Goal: Communication & Community: Ask a question

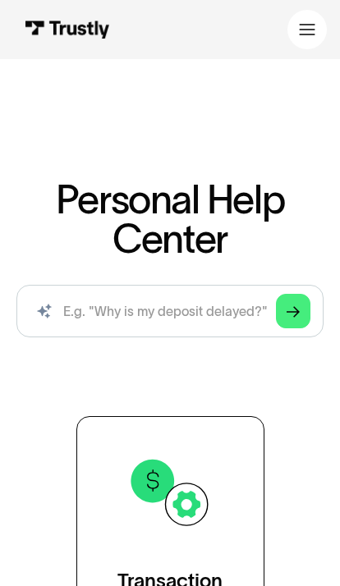
click at [294, 308] on icon "Arrow Right" at bounding box center [293, 313] width 13 height 14
click at [293, 308] on icon "Arrow Right" at bounding box center [293, 313] width 13 height 14
click at [216, 318] on input "search" at bounding box center [169, 311] width 307 height 53
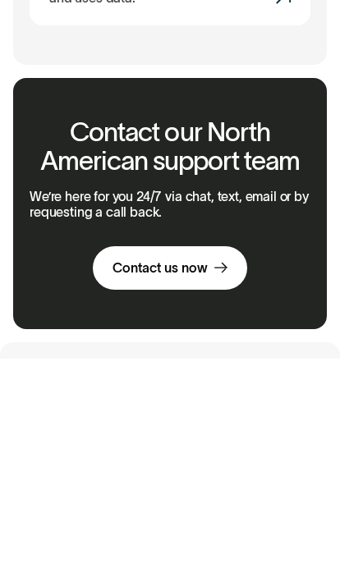
scroll to position [1986, 0]
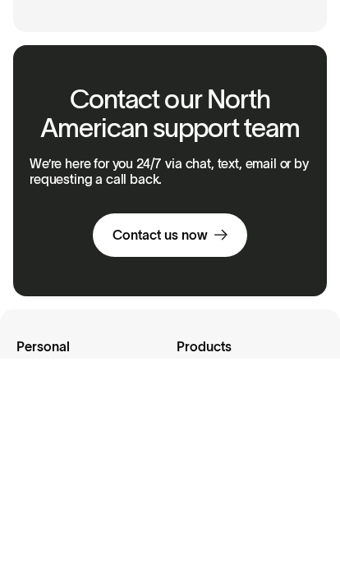
type input "Where is the trustee to talk to a representative?"
click at [205, 455] on div "Contact us now" at bounding box center [160, 463] width 95 height 17
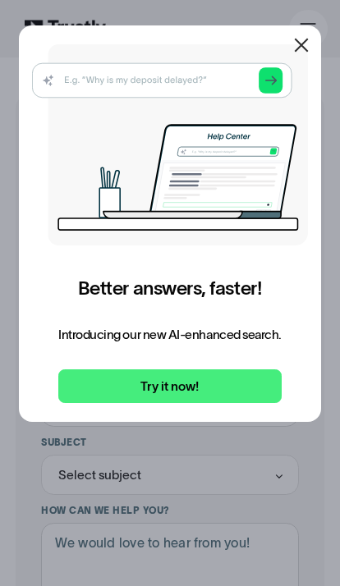
click at [201, 379] on link "Try it now!" at bounding box center [169, 387] width 223 height 34
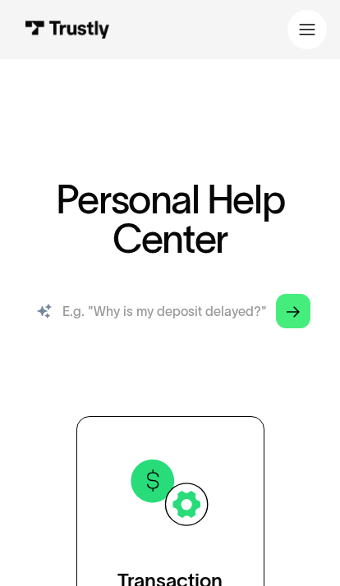
click at [223, 308] on input "search" at bounding box center [169, 311] width 307 height 53
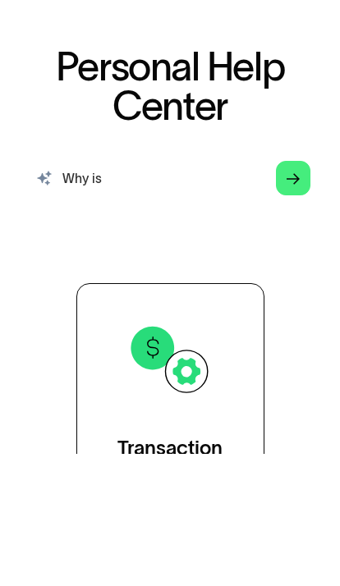
type input "Why i"
type input "Who do I talk to about the bank not responding to my bank connecting to send th…"
click at [291, 306] on icon "Arrow Right" at bounding box center [293, 313] width 13 height 14
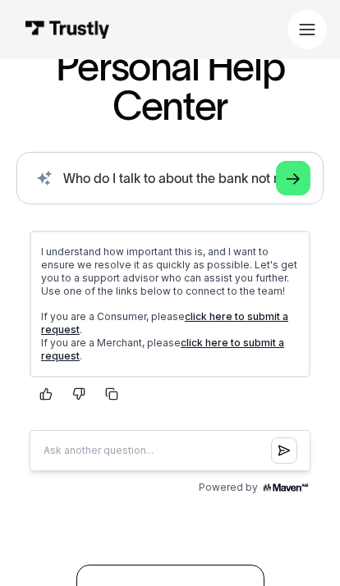
click at [230, 321] on link "click here to submit a request" at bounding box center [164, 322] width 247 height 25
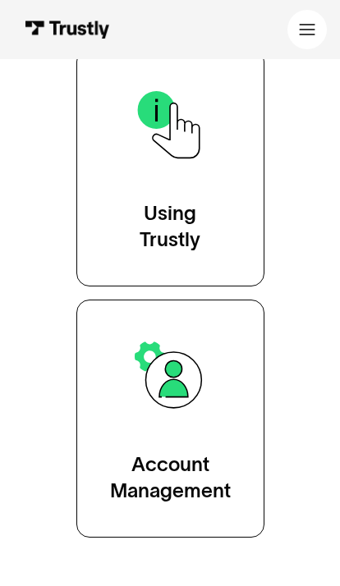
scroll to position [1152, 0]
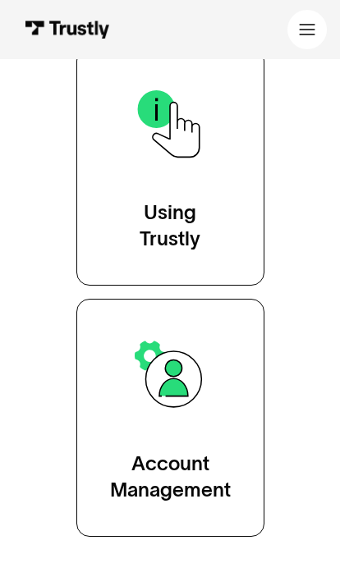
click at [219, 431] on link "Account Management" at bounding box center [170, 419] width 188 height 238
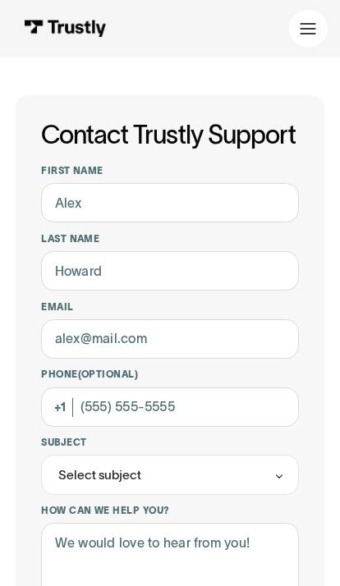
scroll to position [85, 0]
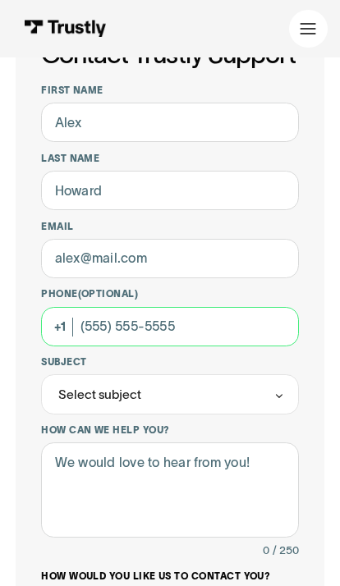
click at [192, 323] on input "Phone (Optional)" at bounding box center [170, 326] width 258 height 39
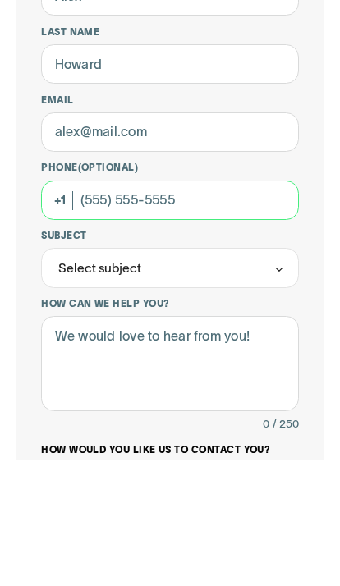
type input "(612) 484-8333"
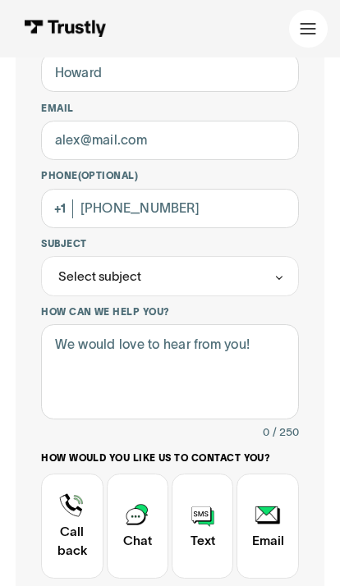
scroll to position [199, 0]
click at [294, 268] on div "Select subject" at bounding box center [170, 275] width 258 height 39
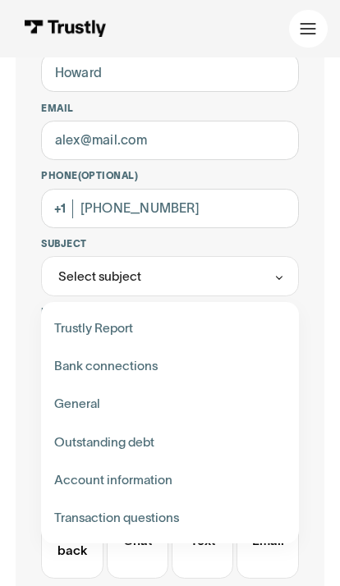
click at [142, 358] on div "Contact Trustly Support" at bounding box center [170, 366] width 245 height 38
type input "**********"
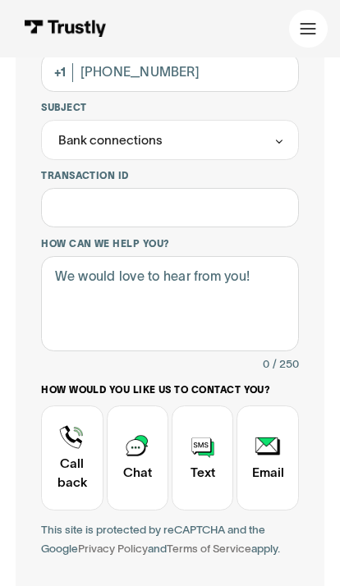
scroll to position [335, 0]
click at [144, 439] on div "Contact Trustly Support" at bounding box center [138, 458] width 62 height 105
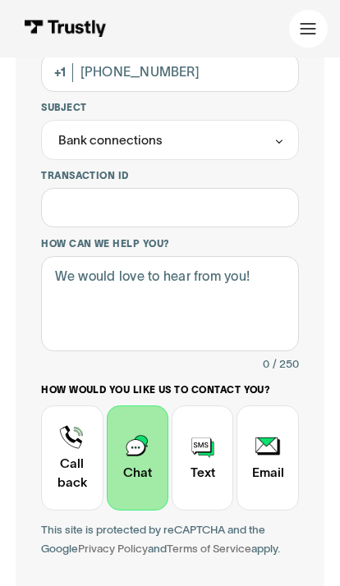
click at [199, 448] on div "Contact Trustly Support" at bounding box center [203, 458] width 62 height 105
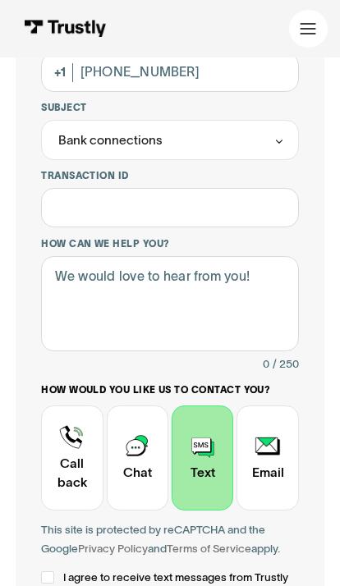
click at [143, 453] on div "Contact Trustly Support" at bounding box center [138, 458] width 62 height 105
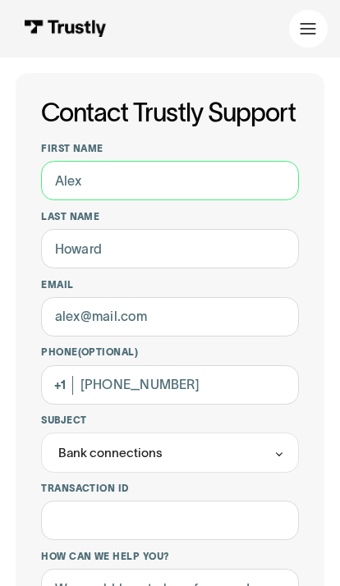
type input "Michelle"
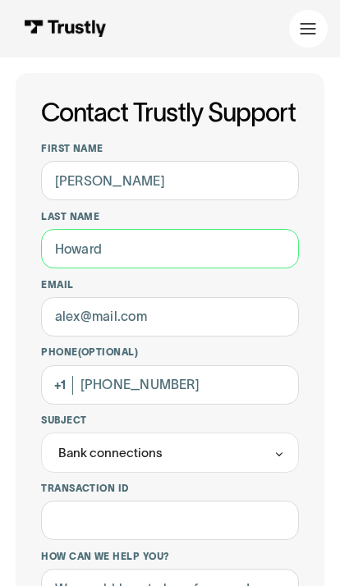
type input "Epperson"
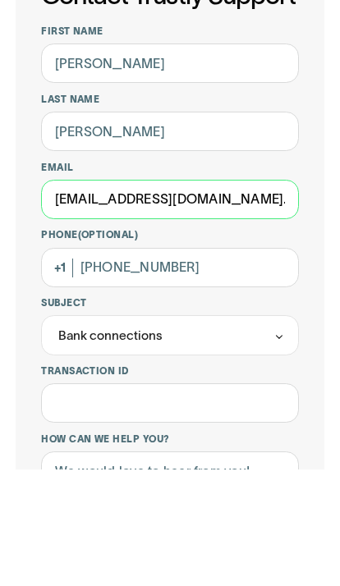
type input "shellmariett39@gmail.com."
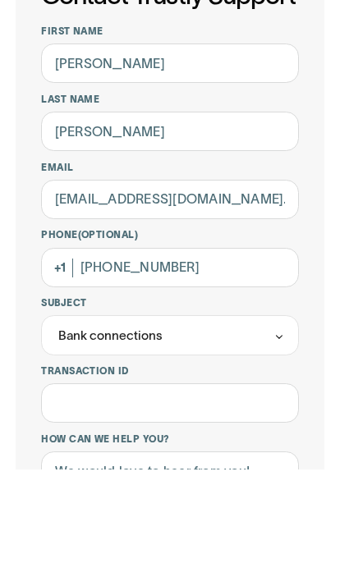
scroll to position [140, 0]
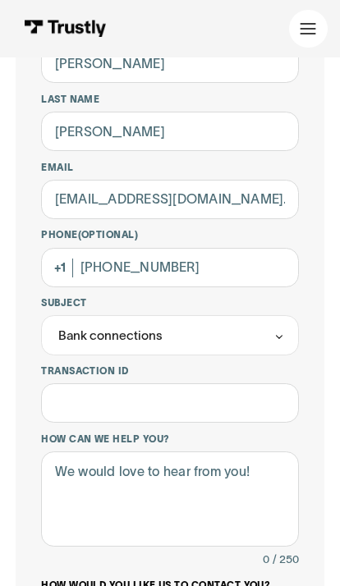
click at [292, 328] on div "Bank connections" at bounding box center [170, 334] width 258 height 39
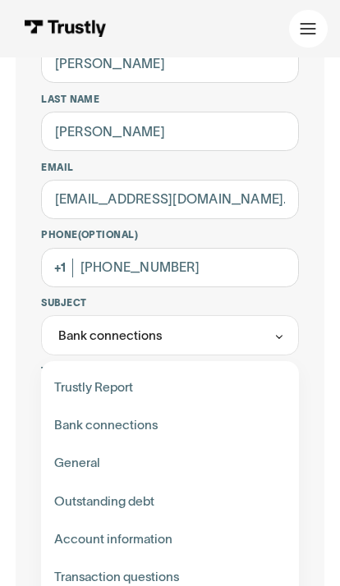
click at [213, 335] on div "Bank connections" at bounding box center [170, 334] width 258 height 39
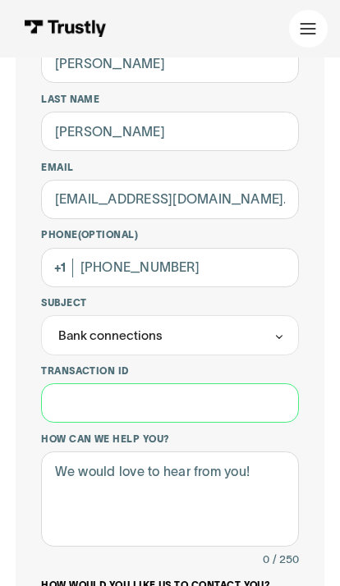
click at [237, 407] on input "Transaction ID" at bounding box center [170, 403] width 258 height 39
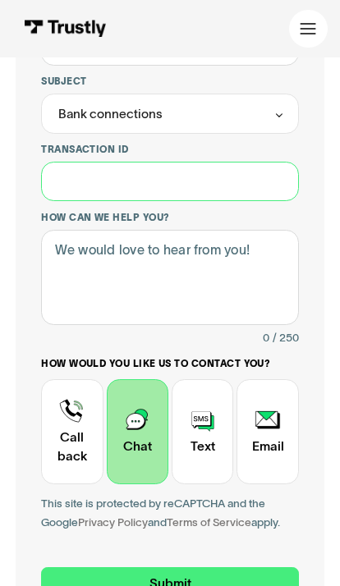
scroll to position [361, 0]
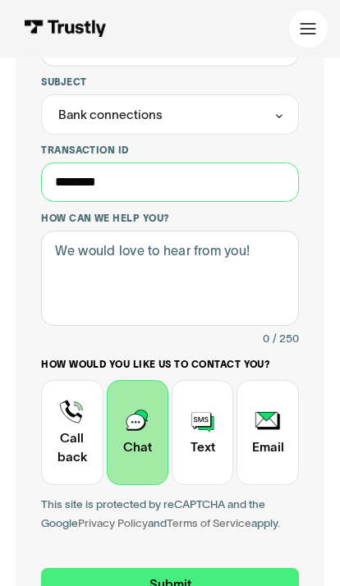
type input "********"
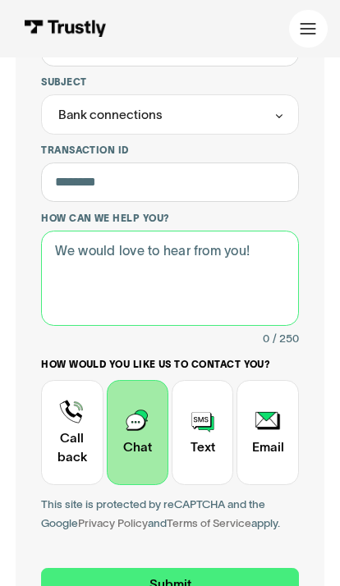
click at [69, 251] on textarea "How can we help you?" at bounding box center [170, 278] width 258 height 95
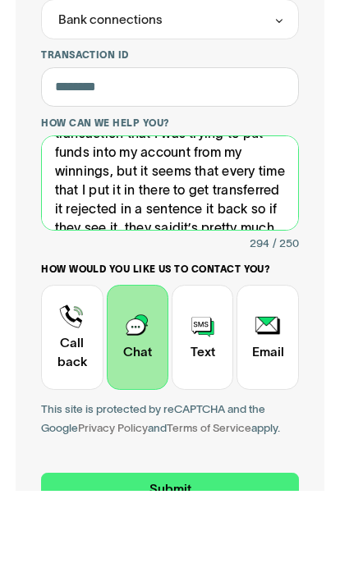
scroll to position [77, 0]
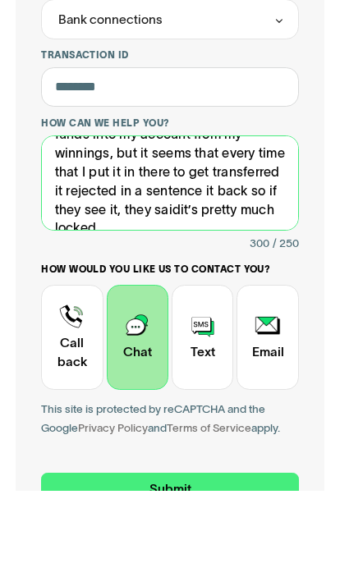
click at [192, 231] on textarea "So I bank with shared point credit union they told me they see the transaction …" at bounding box center [170, 278] width 258 height 95
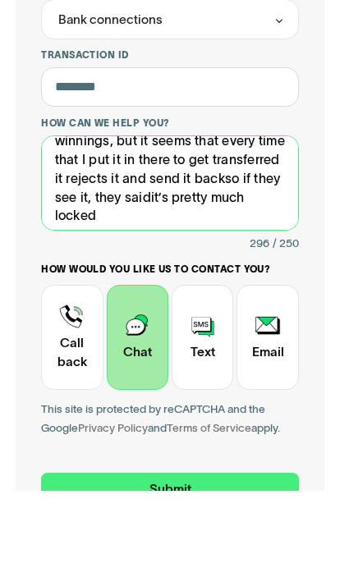
scroll to position [88, 0]
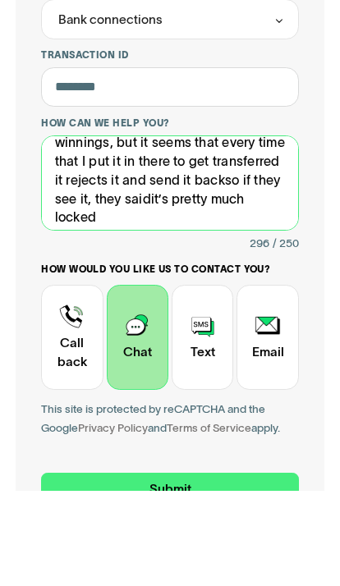
click at [158, 231] on textarea "So I bank with shared point credit union they told me they see the transaction …" at bounding box center [170, 278] width 258 height 95
click at [106, 231] on textarea "So I bank with shared point credit union they told me they see the transaction …" at bounding box center [170, 278] width 258 height 95
type textarea "So I bank with shared point credit union they told me they see the transaction …"
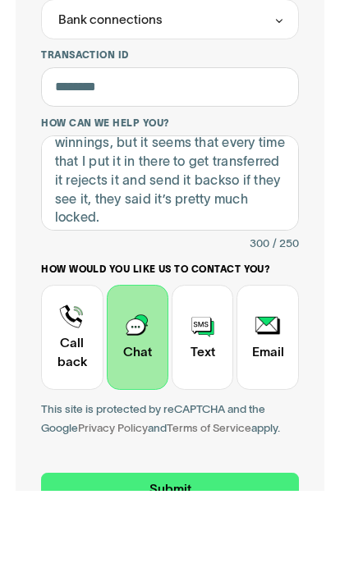
scroll to position [457, 0]
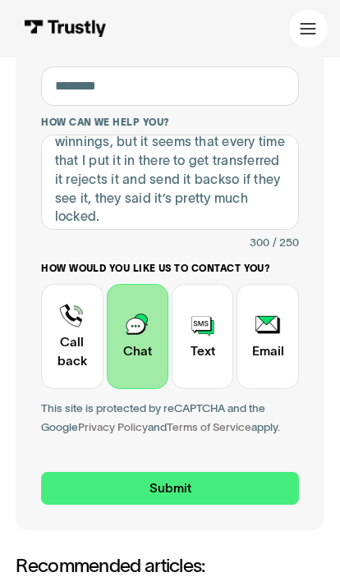
click at [231, 472] on input "Submit" at bounding box center [170, 489] width 258 height 34
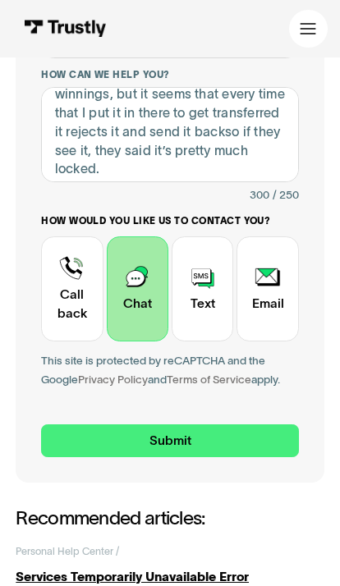
click at [217, 425] on input "Submit" at bounding box center [170, 442] width 258 height 34
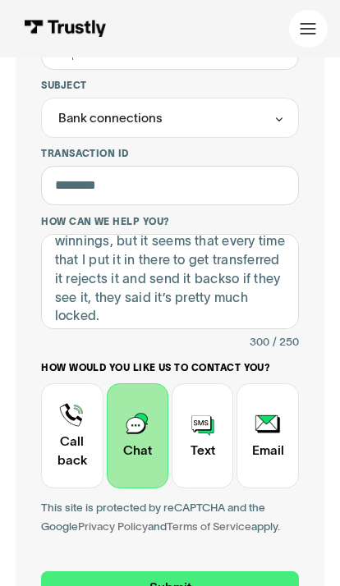
click at [131, 572] on input "Submit" at bounding box center [170, 589] width 258 height 34
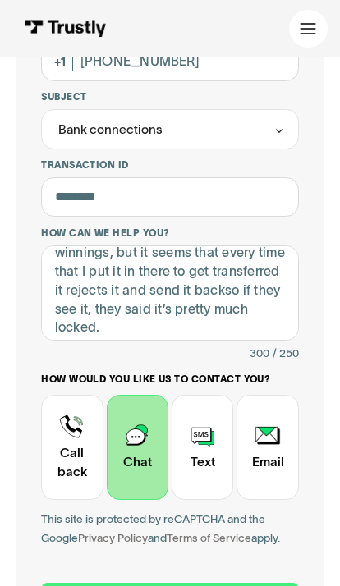
scroll to position [344, 0]
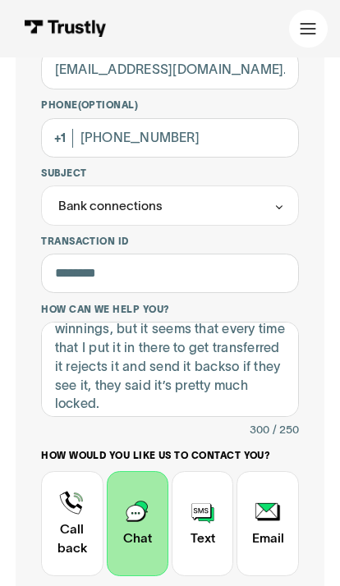
click at [281, 202] on icon "Contact Trustly Support" at bounding box center [279, 208] width 11 height 12
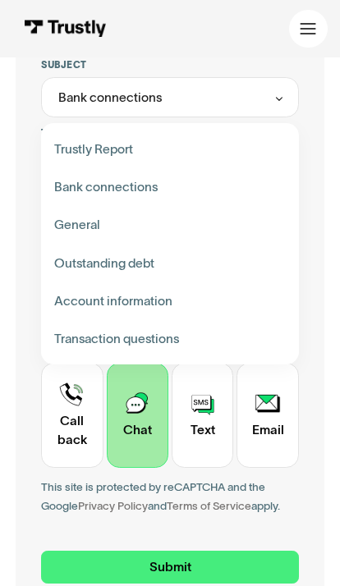
scroll to position [378, 0]
click at [66, 342] on div "Contact Trustly Support" at bounding box center [170, 339] width 245 height 38
type input "**********"
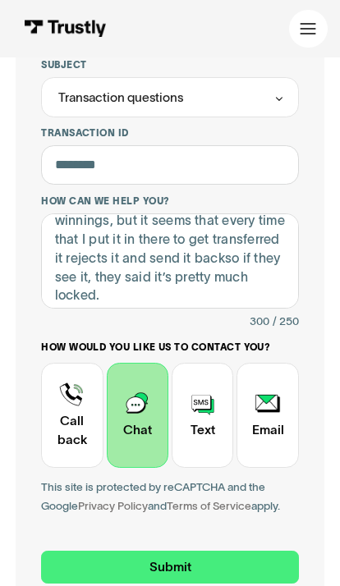
click at [119, 551] on input "Submit" at bounding box center [170, 568] width 258 height 34
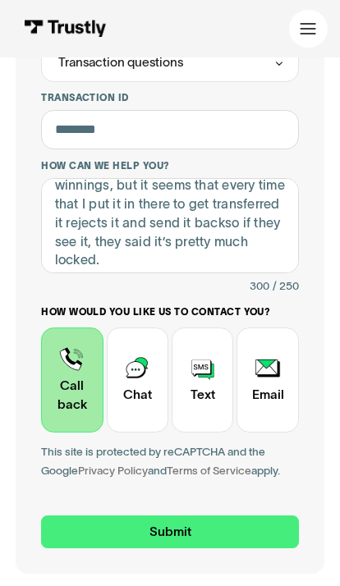
scroll to position [429, 0]
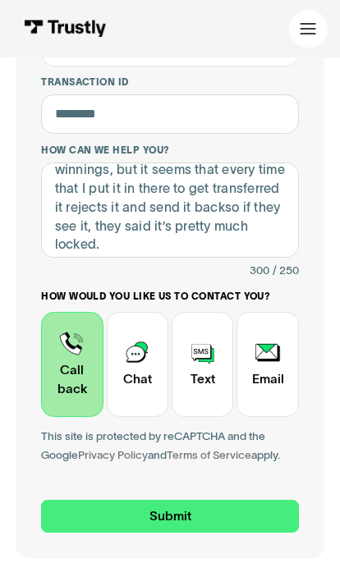
click at [203, 500] on input "Submit" at bounding box center [170, 517] width 258 height 34
click at [217, 500] on input "Submit" at bounding box center [170, 517] width 258 height 34
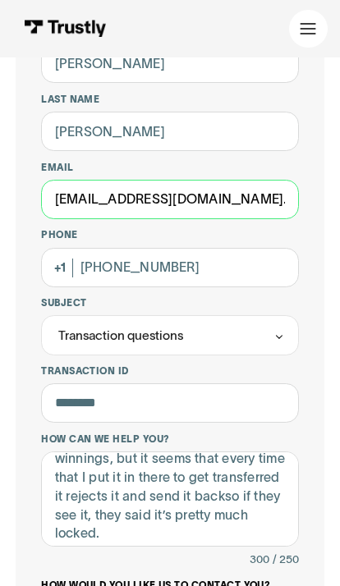
click at [247, 195] on input "shellmariett39@gmail.com." at bounding box center [170, 199] width 258 height 39
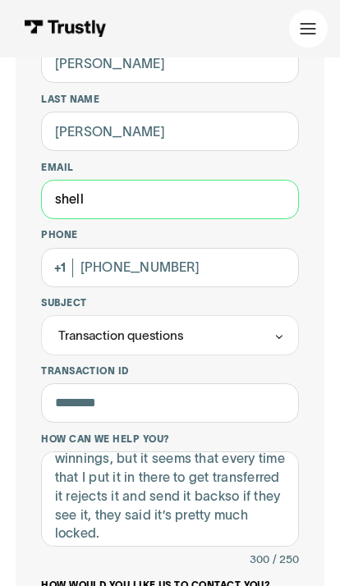
type input "shel"
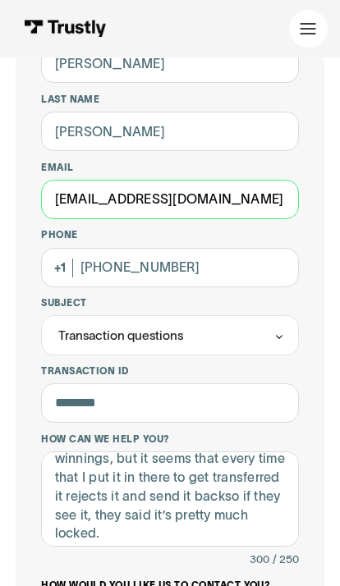
type input "Shellmariett39@gmail.com"
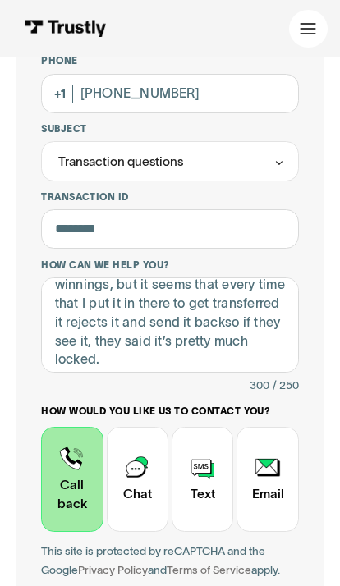
type input "+16124848333"
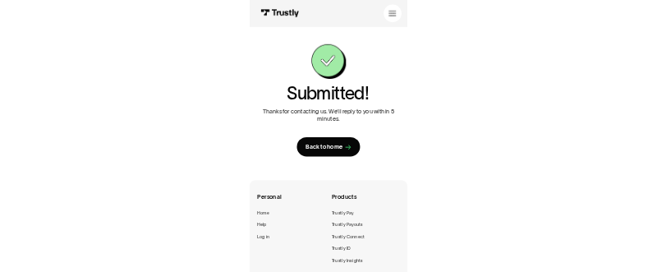
scroll to position [424, 0]
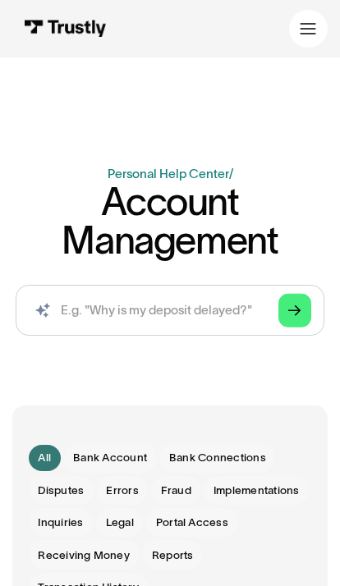
scroll to position [122, 0]
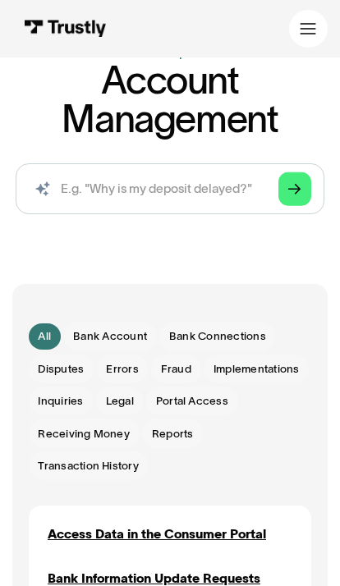
click at [228, 338] on span "Bank Connections" at bounding box center [217, 337] width 97 height 16
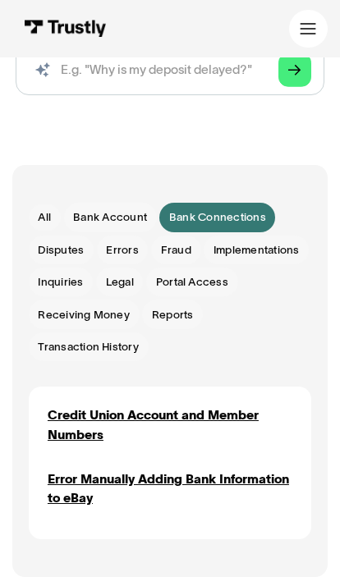
scroll to position [241, 0]
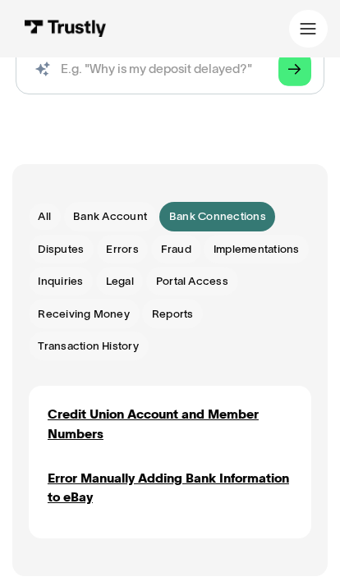
click at [205, 421] on div "Credit Union Account and Member Numbers" at bounding box center [170, 425] width 245 height 38
click at [108, 228] on div "Email Form" at bounding box center [110, 217] width 93 height 30
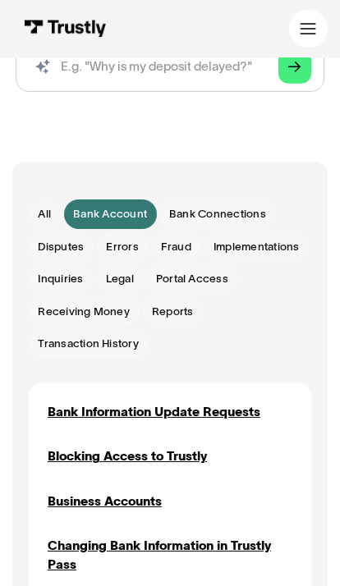
scroll to position [0, 0]
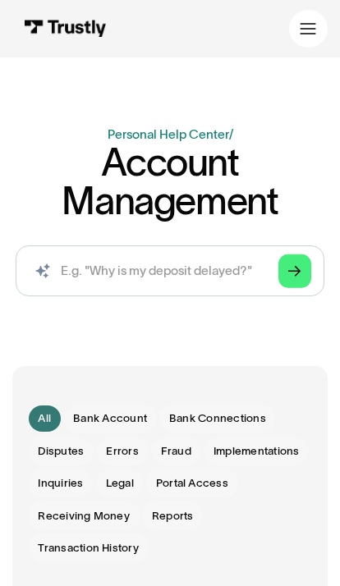
click at [97, 513] on span "Receiving Money" at bounding box center [84, 516] width 92 height 16
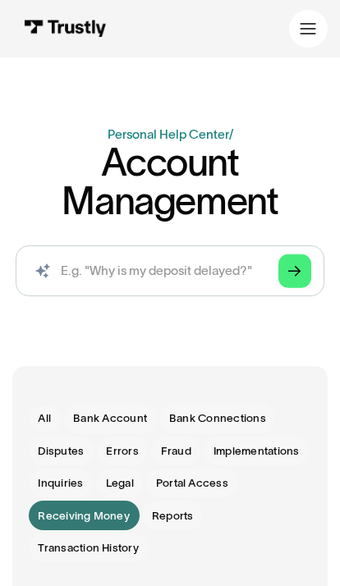
click at [304, 269] on link "Arrow Right" at bounding box center [295, 272] width 34 height 34
click at [188, 271] on input "search" at bounding box center [170, 271] width 308 height 51
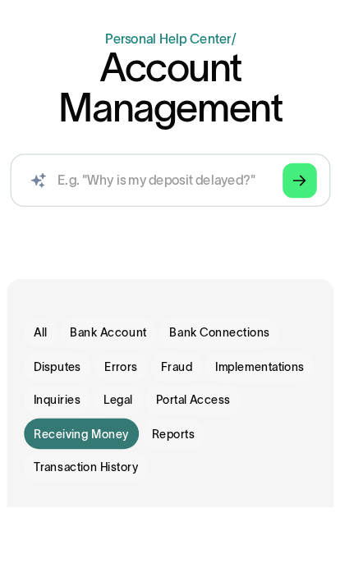
click at [117, 411] on span "Bank Account" at bounding box center [110, 419] width 74 height 16
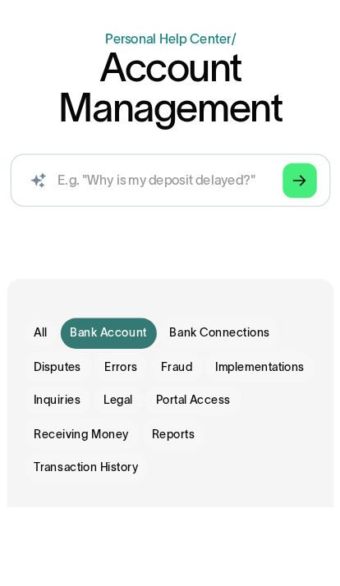
scroll to position [116, 0]
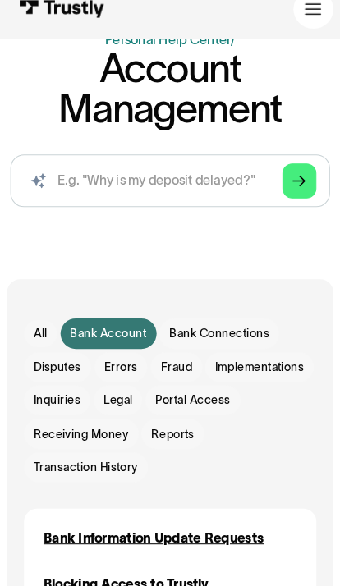
click at [209, 334] on div "Email Form" at bounding box center [217, 343] width 116 height 30
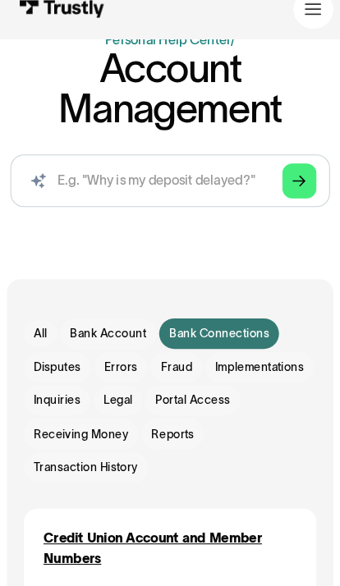
click at [289, 189] on icon "Arrow Right" at bounding box center [294, 195] width 12 height 13
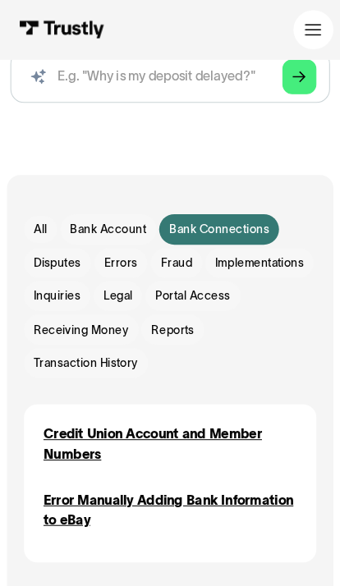
scroll to position [236, 0]
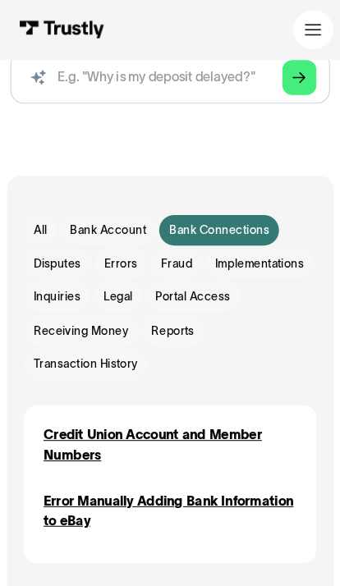
click at [188, 429] on div "Credit Union Account and Member Numbers" at bounding box center [170, 430] width 245 height 38
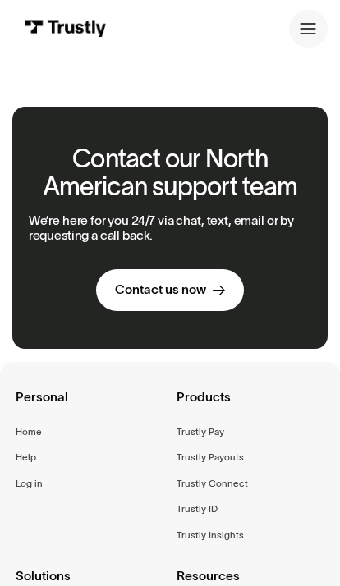
scroll to position [1007, 0]
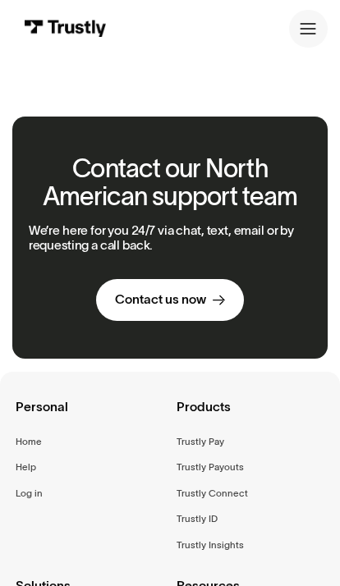
click at [235, 279] on link "Contact us now" at bounding box center [170, 300] width 149 height 42
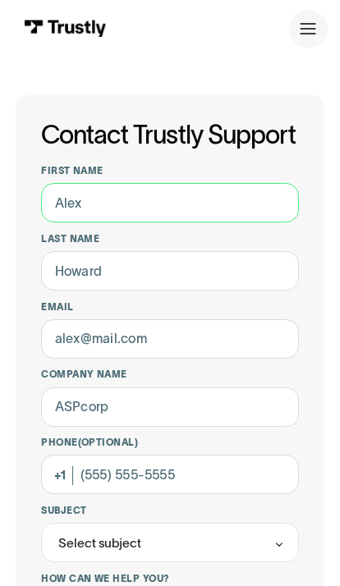
click at [255, 211] on input "First name" at bounding box center [170, 202] width 258 height 39
type input "Michelle"
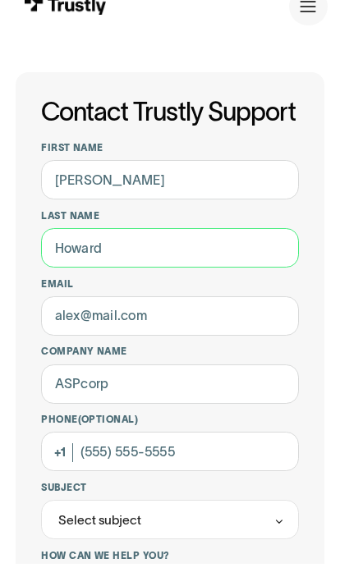
click at [200, 251] on input "Last name" at bounding box center [170, 270] width 258 height 39
type input "T"
type input "Epperson"
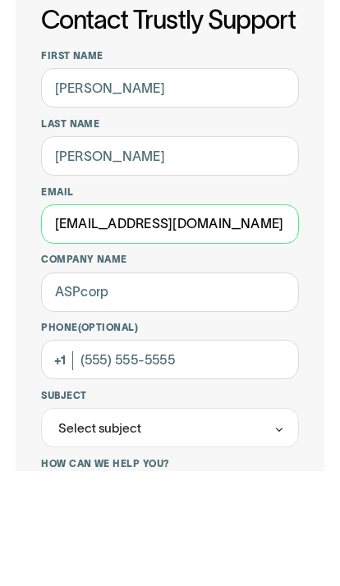
type input "Shellmariett39@gmail.com"
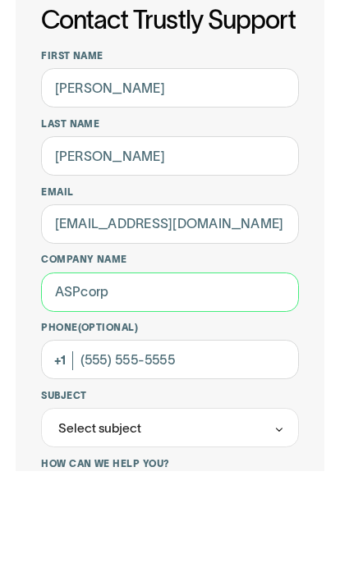
click at [81, 388] on input "Company name" at bounding box center [170, 407] width 258 height 39
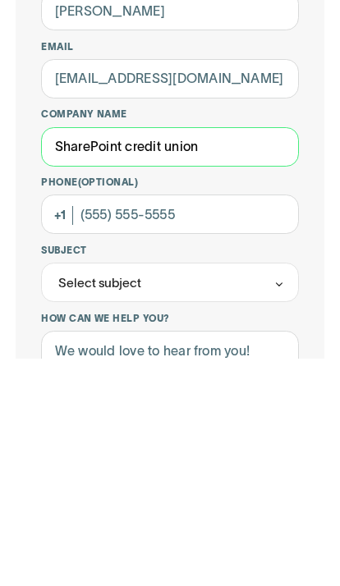
type input "SharePoint credit union"
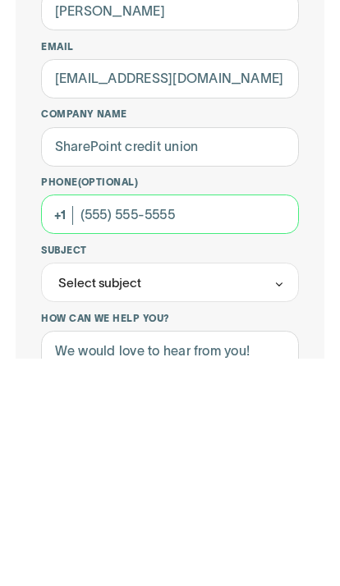
click at [76, 423] on input "Phone (Optional)" at bounding box center [170, 442] width 258 height 39
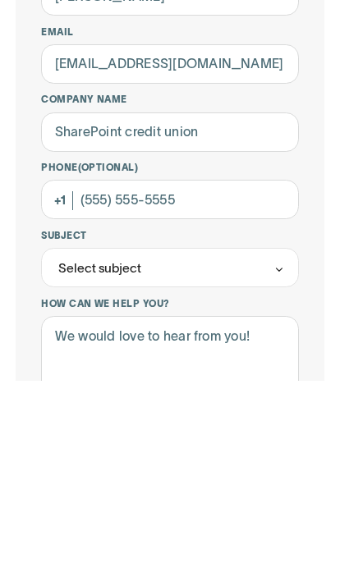
click at [275, 470] on icon "Contact Trustly Support" at bounding box center [279, 476] width 11 height 12
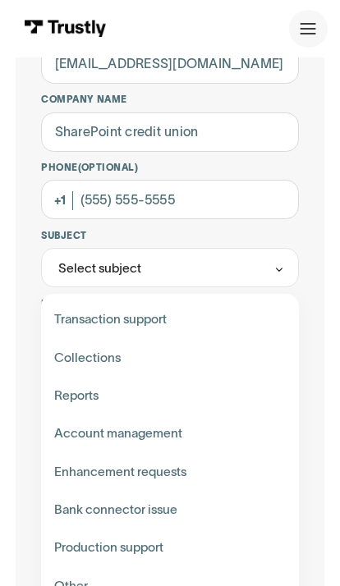
scroll to position [271, 0]
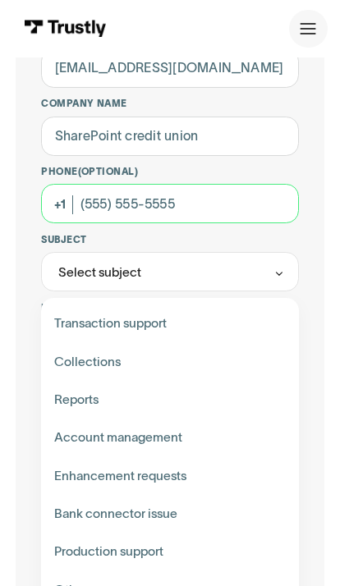
click at [198, 203] on input "Phone (Optional)" at bounding box center [170, 203] width 258 height 39
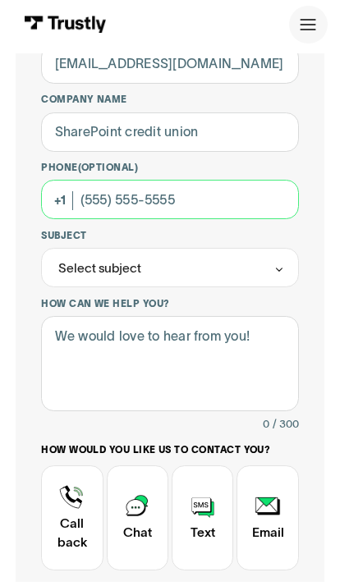
type input "(612) 484-8333"
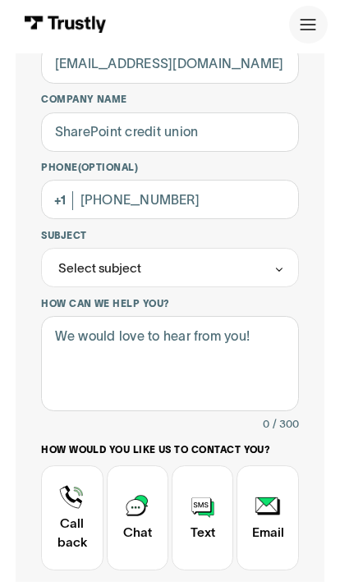
scroll to position [275, 0]
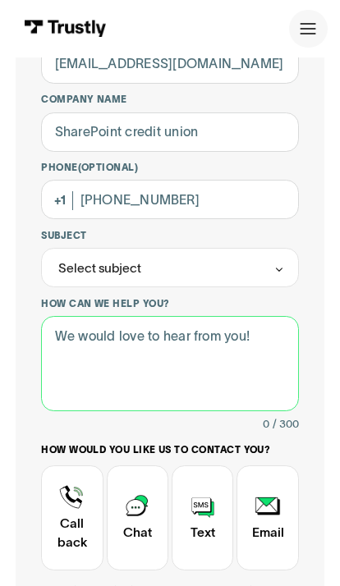
click at [254, 329] on textarea "How can we help you?" at bounding box center [170, 363] width 258 height 95
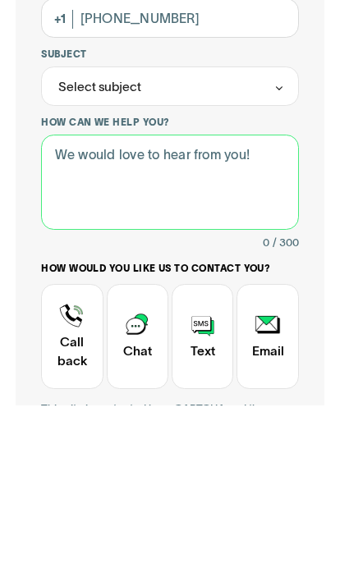
click at [284, 264] on icon "Contact Trustly Support" at bounding box center [279, 270] width 11 height 12
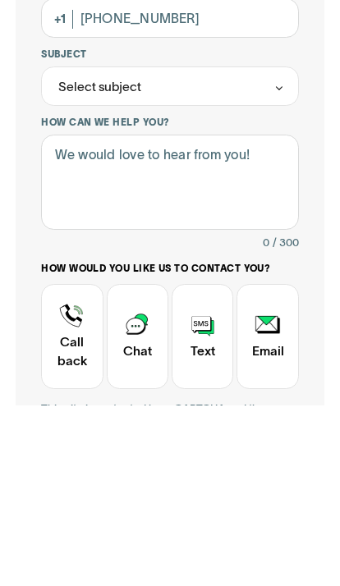
scroll to position [456, 0]
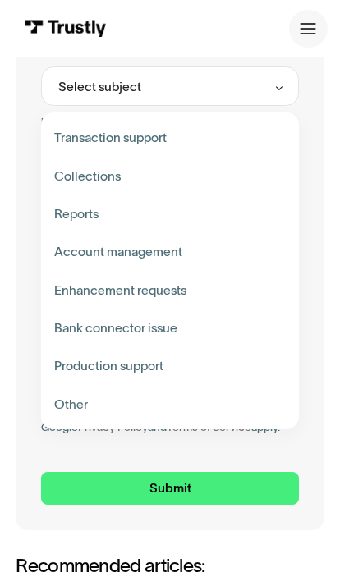
click at [160, 338] on div "Contact Trustly Support" at bounding box center [170, 329] width 245 height 38
type input "**********"
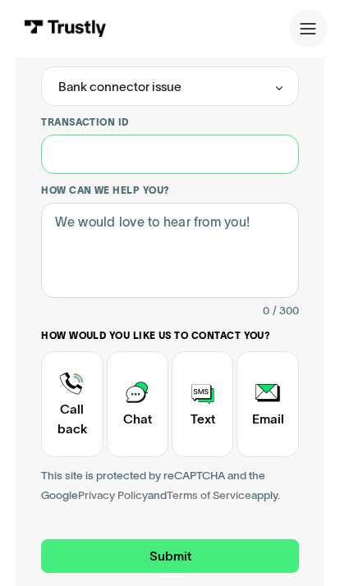
click at [186, 136] on input "Transaction ID" at bounding box center [170, 154] width 258 height 39
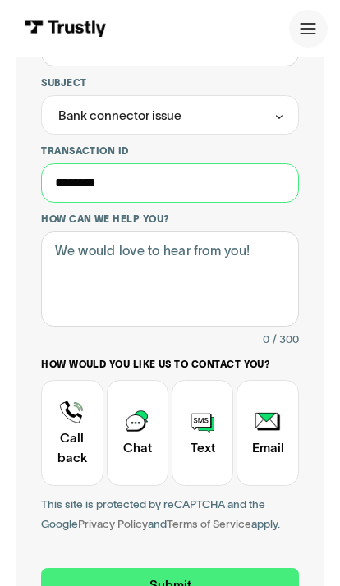
type input "********"
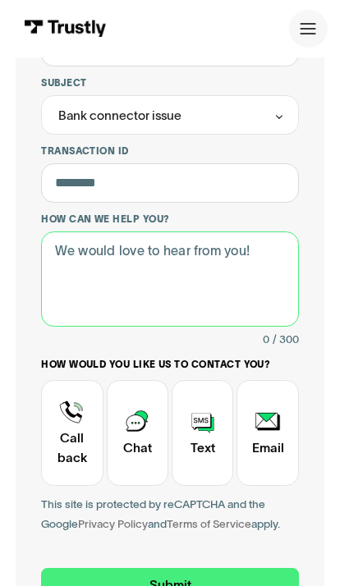
click at [68, 252] on textarea "How can we help you?" at bounding box center [170, 279] width 258 height 95
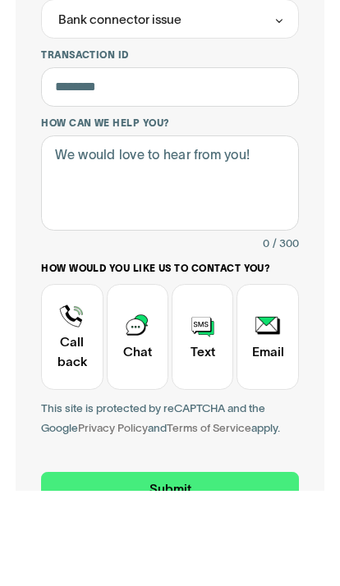
click at [191, 380] on div "Contact Trustly Support" at bounding box center [203, 432] width 62 height 105
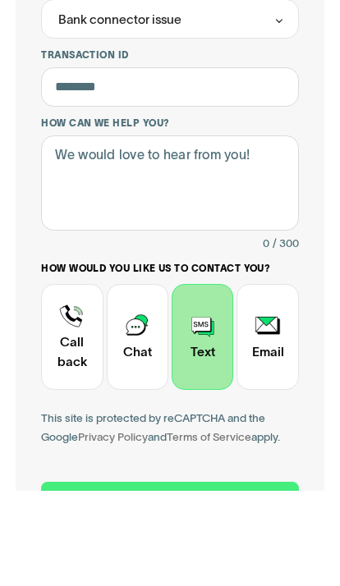
scroll to position [524, 0]
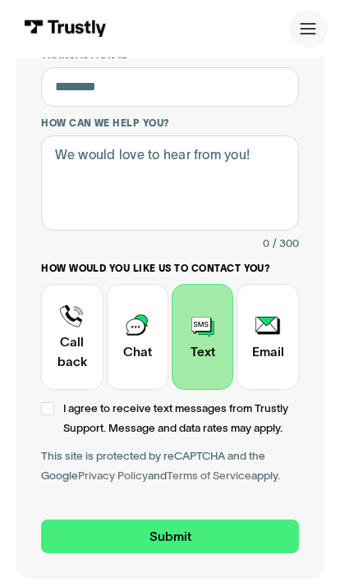
click at [183, 520] on input "Submit" at bounding box center [170, 537] width 258 height 34
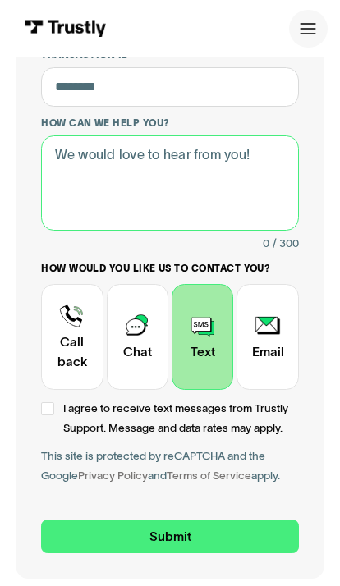
click at [67, 167] on textarea "How can we help you?" at bounding box center [170, 183] width 258 height 95
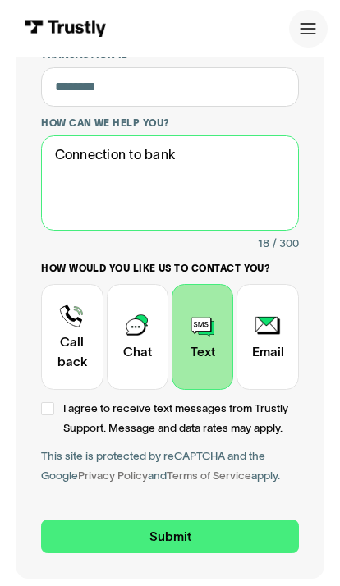
type textarea "Connection to bank"
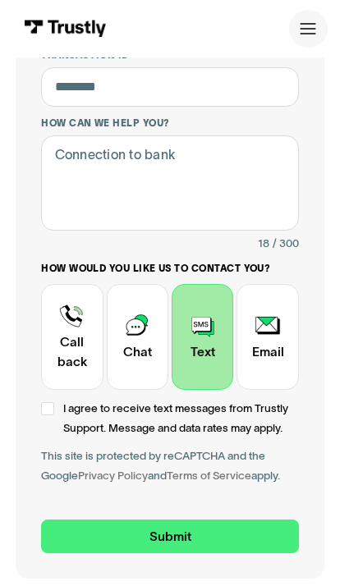
click at [232, 520] on input "Submit" at bounding box center [170, 537] width 258 height 34
click at [210, 520] on input "Submit" at bounding box center [170, 537] width 258 height 34
click at [37, 389] on div "**********" at bounding box center [170, 75] width 308 height 1008
click at [53, 402] on div "Contact Trustly Support" at bounding box center [47, 408] width 12 height 12
click at [53, 315] on div "Contact Trustly Support" at bounding box center [72, 336] width 62 height 105
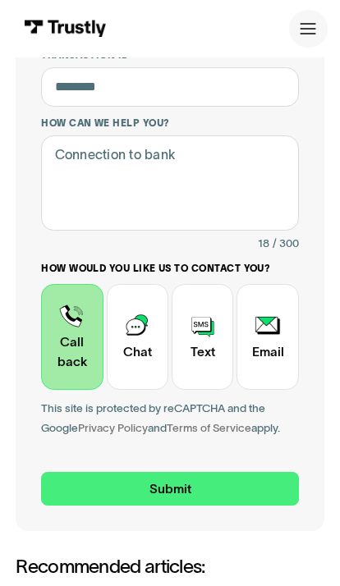
click at [216, 472] on input "Submit" at bounding box center [170, 489] width 258 height 34
type input "+16124848333"
